Goal: Information Seeking & Learning: Learn about a topic

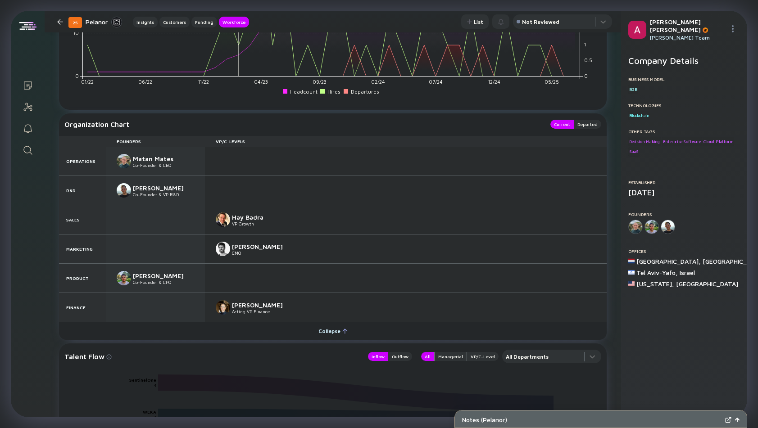
scroll to position [905, 0]
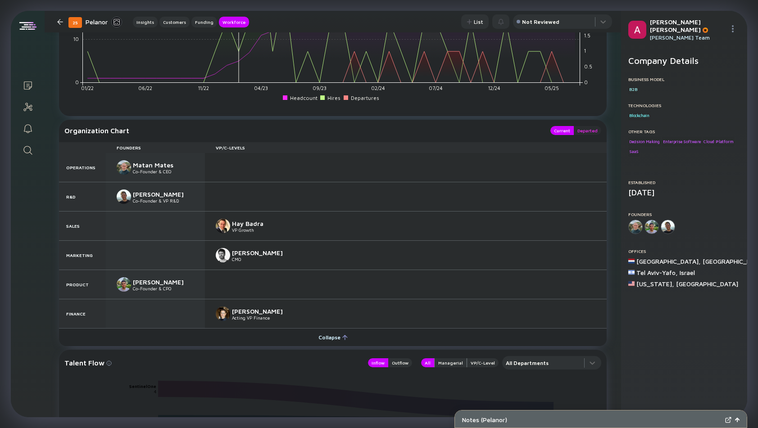
click at [589, 132] on div "Departed" at bounding box center [586, 130] width 27 height 9
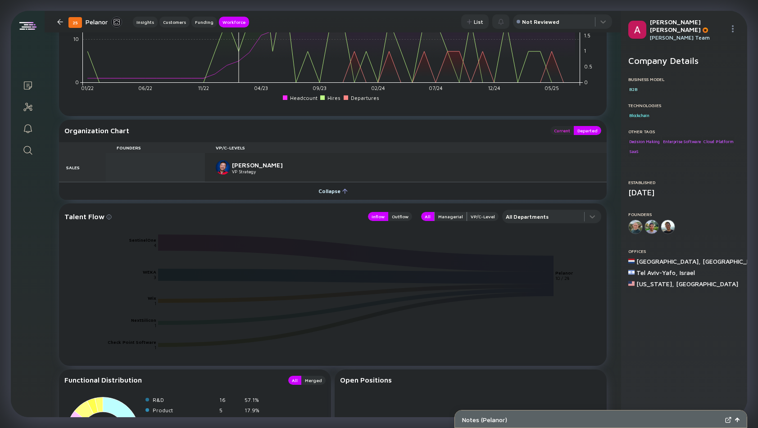
click at [568, 130] on div "Current" at bounding box center [561, 130] width 23 height 9
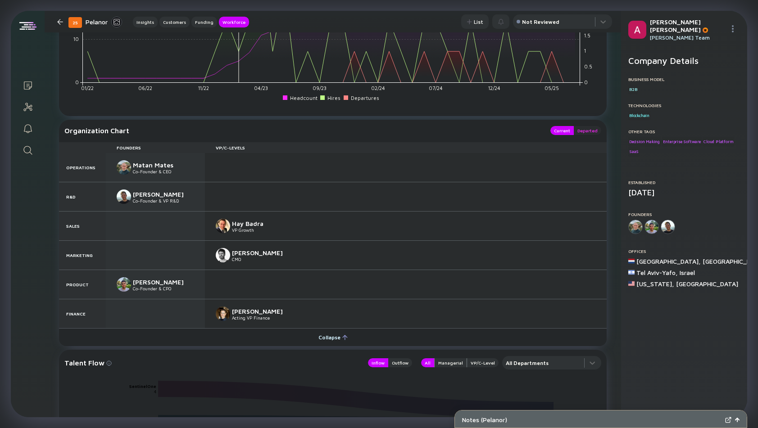
click at [587, 132] on div "Departed" at bounding box center [586, 130] width 27 height 9
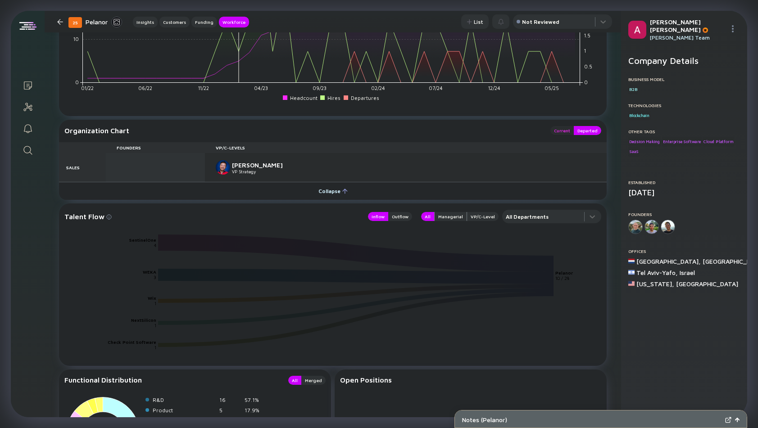
click at [568, 130] on div "Current" at bounding box center [561, 130] width 23 height 9
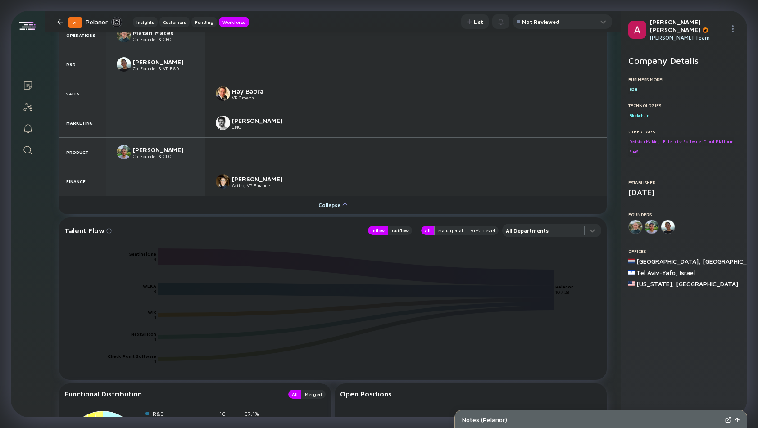
scroll to position [997, 0]
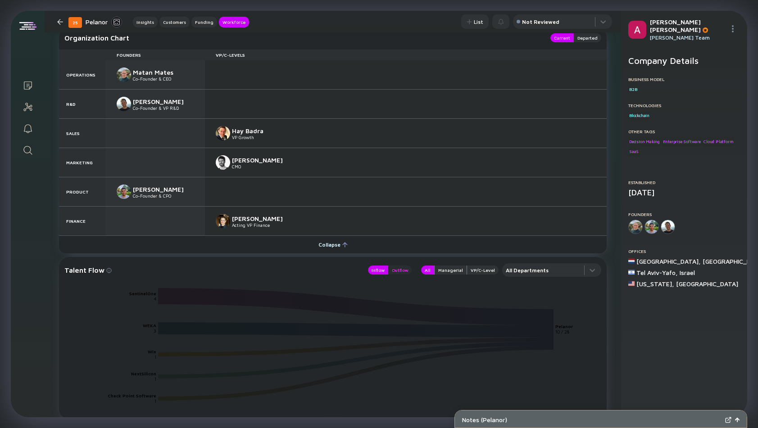
click at [405, 271] on div "Outflow" at bounding box center [400, 270] width 24 height 9
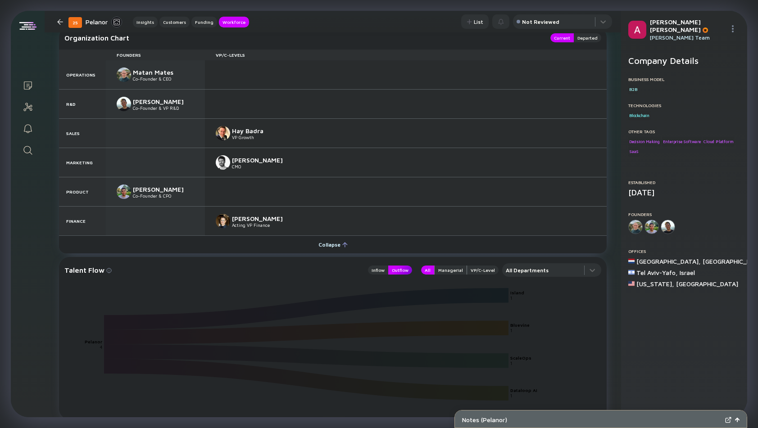
click at [405, 271] on div "Outflow" at bounding box center [400, 270] width 24 height 9
click at [383, 271] on div "Inflow" at bounding box center [378, 270] width 20 height 9
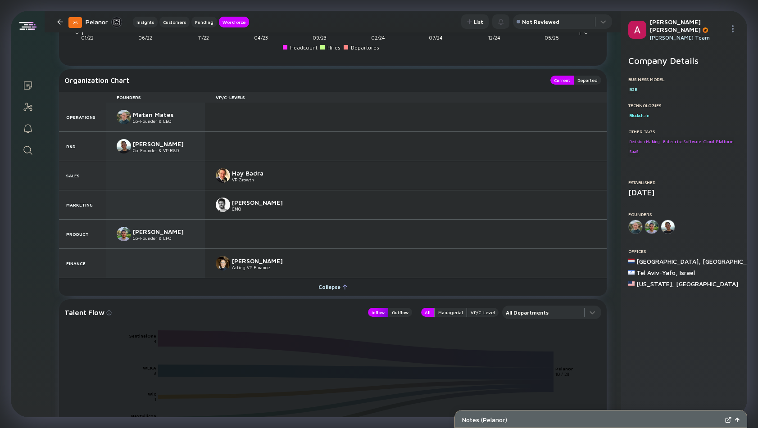
scroll to position [954, 0]
click at [586, 78] on div "Departed" at bounding box center [586, 81] width 27 height 9
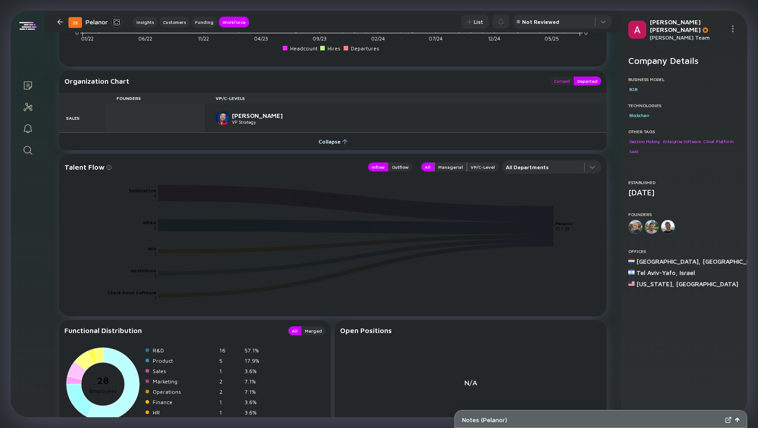
click at [556, 78] on div "Current" at bounding box center [561, 81] width 23 height 9
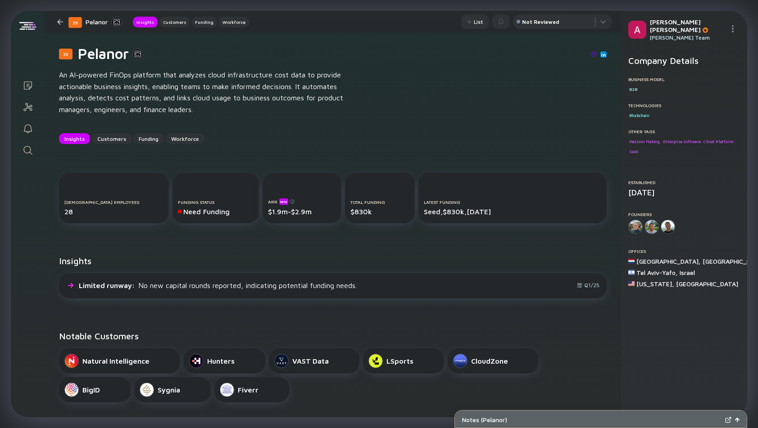
scroll to position [0, 0]
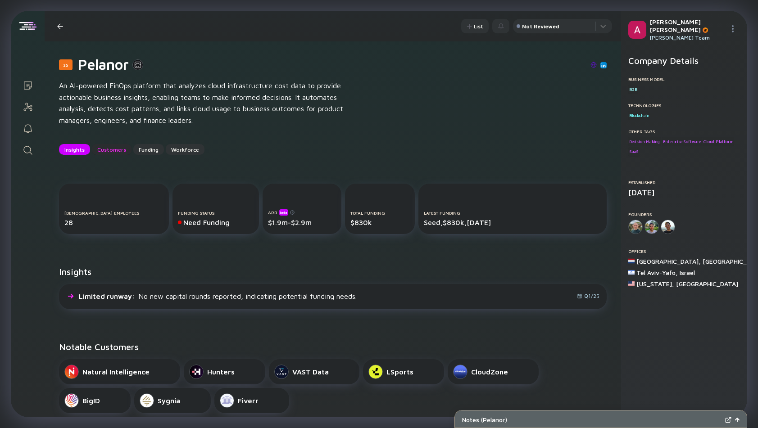
click at [120, 150] on div "Customers" at bounding box center [112, 150] width 40 height 14
click at [21, 154] on link "Search" at bounding box center [28, 150] width 34 height 22
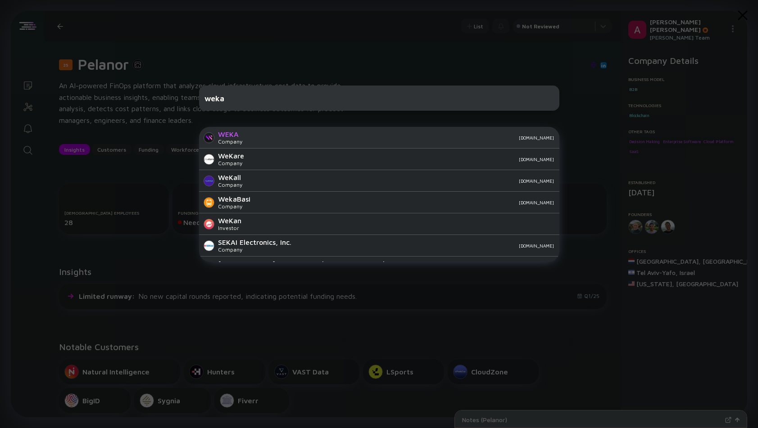
type input "weka"
click at [245, 137] on div "WEKA Company [DOMAIN_NAME]" at bounding box center [379, 138] width 360 height 22
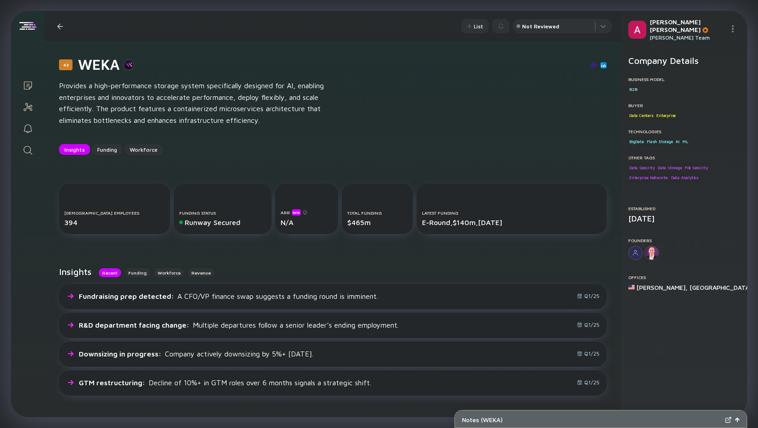
click at [25, 153] on icon "Search" at bounding box center [28, 150] width 11 height 11
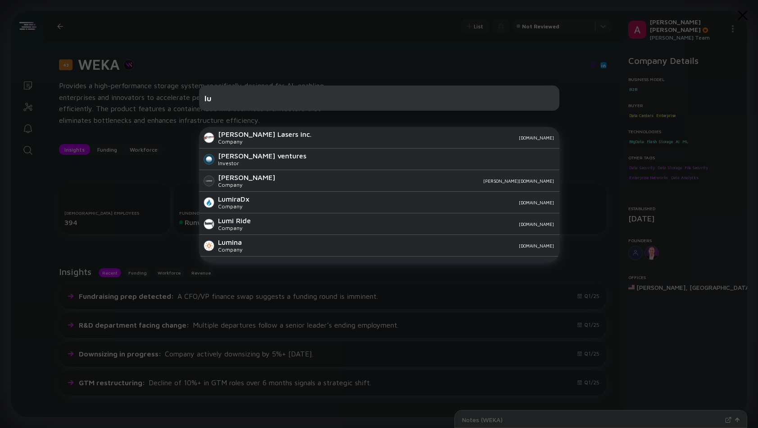
type input "l"
type input "[PERSON_NAME]"
click at [249, 153] on div "[PERSON_NAME] ventures" at bounding box center [262, 156] width 88 height 8
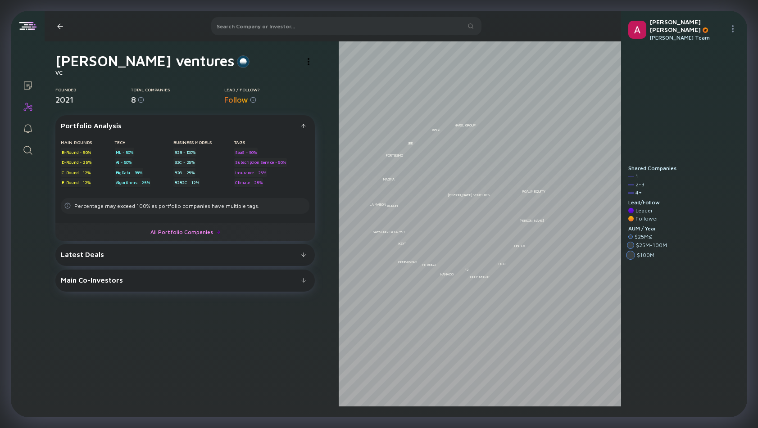
click at [188, 235] on link "All Portfolio Companies" at bounding box center [184, 232] width 259 height 18
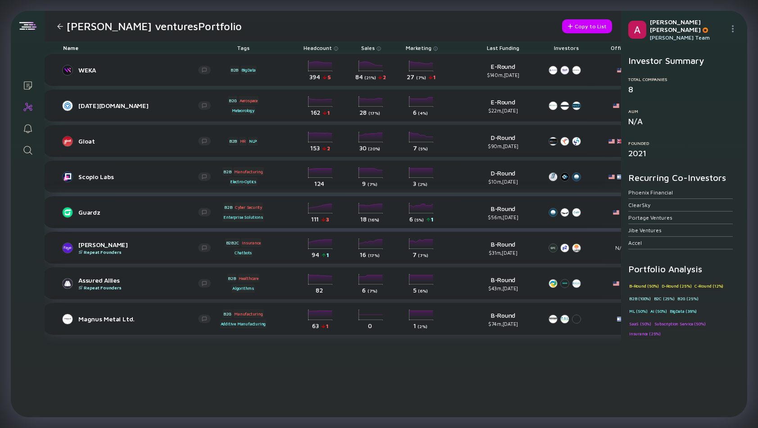
scroll to position [0, 16]
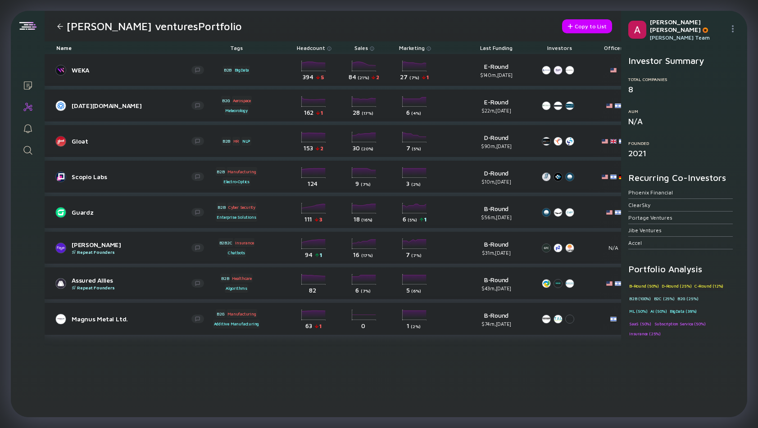
click at [28, 147] on icon "Search" at bounding box center [28, 150] width 11 height 11
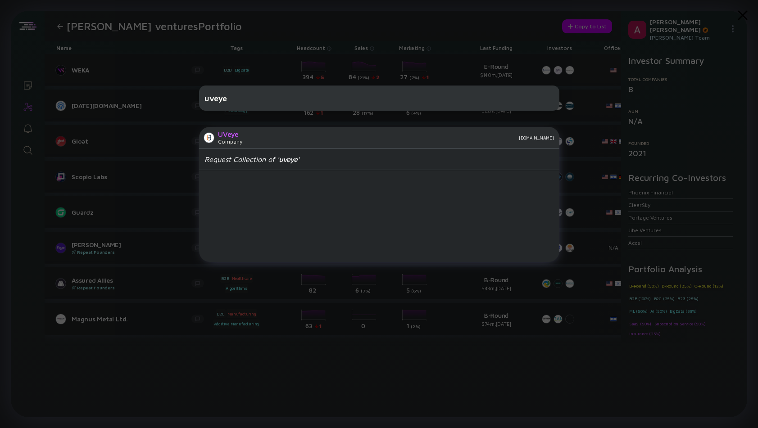
type input "uveye"
click at [239, 142] on div "Company" at bounding box center [230, 141] width 24 height 7
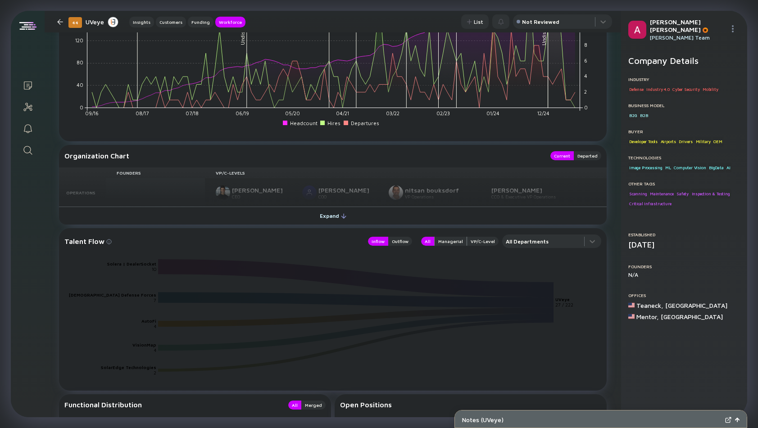
scroll to position [1033, 0]
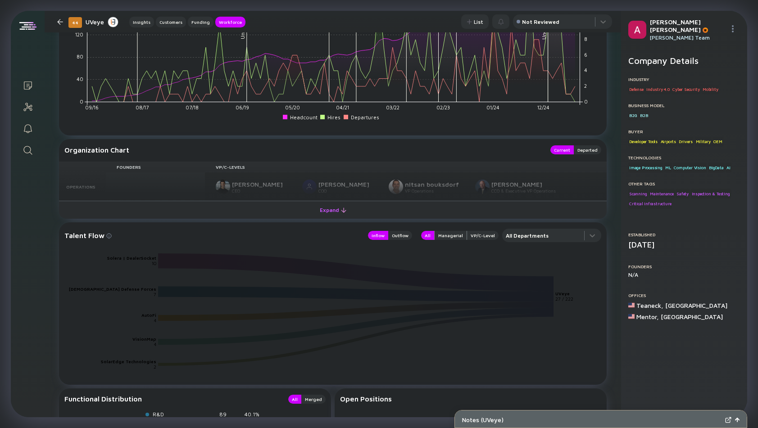
click at [341, 212] on div at bounding box center [343, 210] width 5 height 5
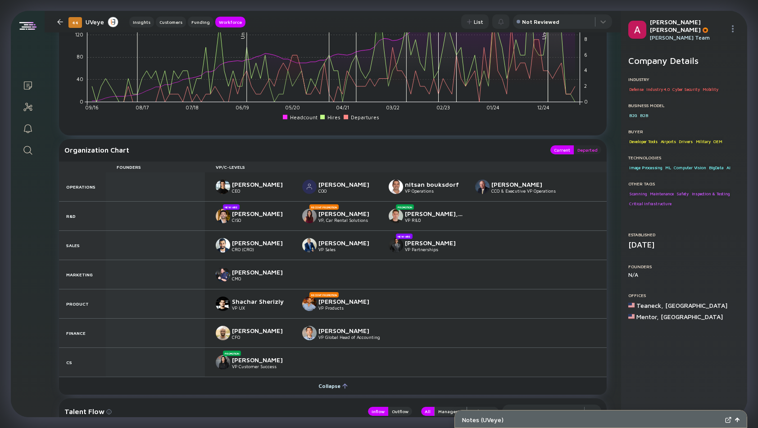
click at [586, 147] on div "Departed" at bounding box center [586, 149] width 27 height 9
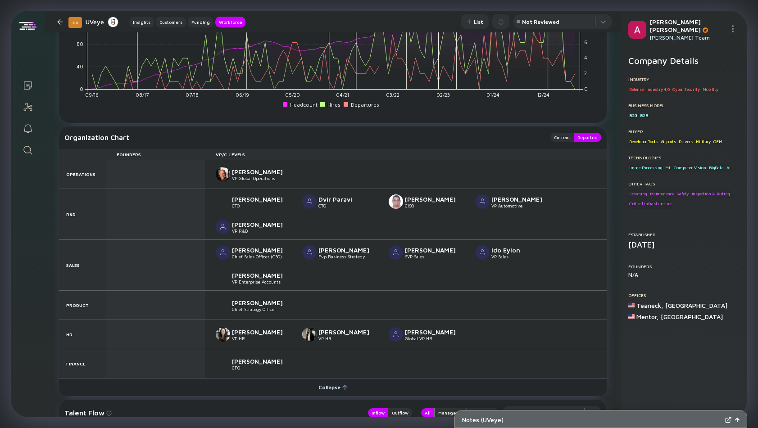
scroll to position [1057, 0]
